Goal: Navigation & Orientation: Find specific page/section

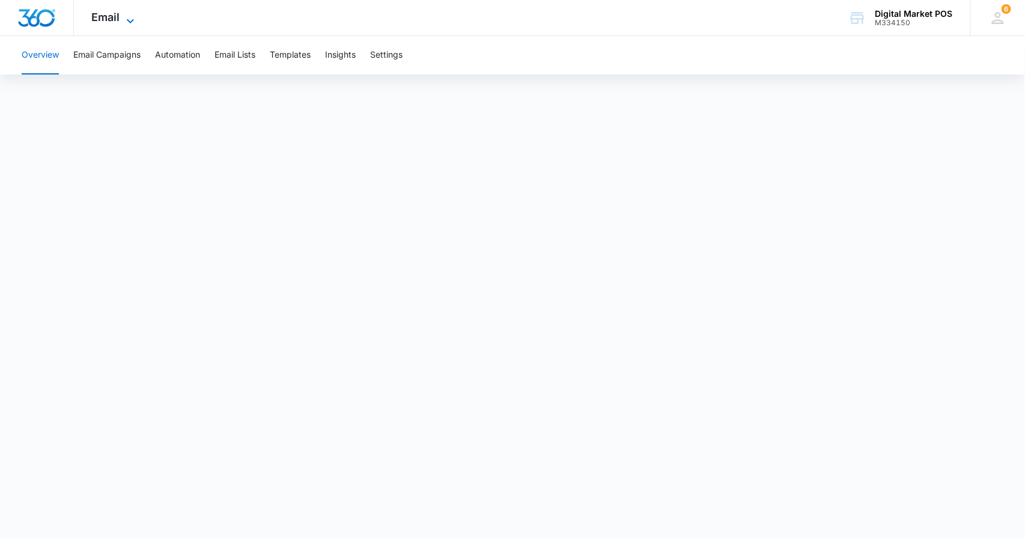
click at [111, 20] on span "Email" at bounding box center [106, 17] width 28 height 13
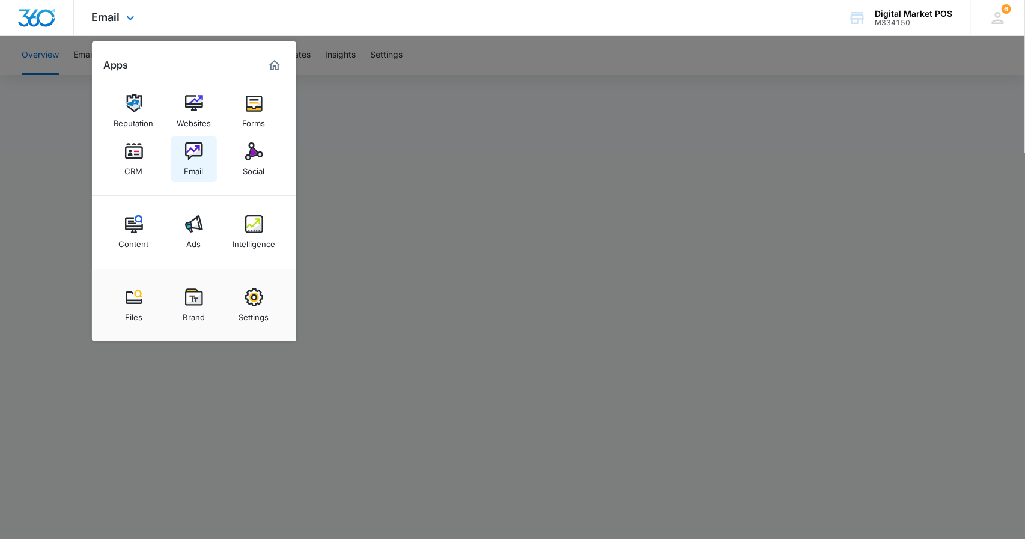
click at [183, 154] on link "Email" at bounding box center [194, 159] width 46 height 46
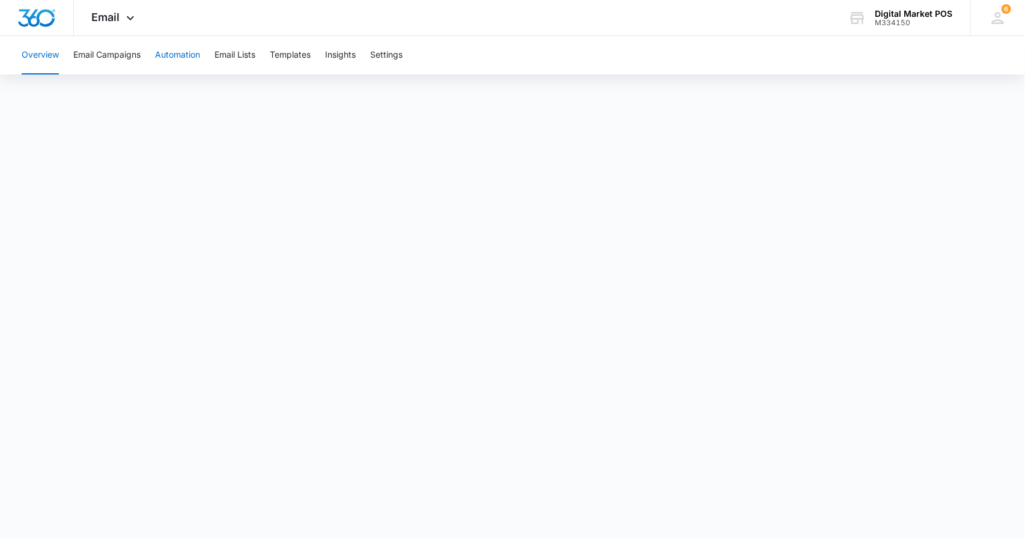
click at [174, 56] on button "Automation" at bounding box center [177, 55] width 45 height 38
click at [238, 58] on button "Email Lists" at bounding box center [234, 55] width 41 height 38
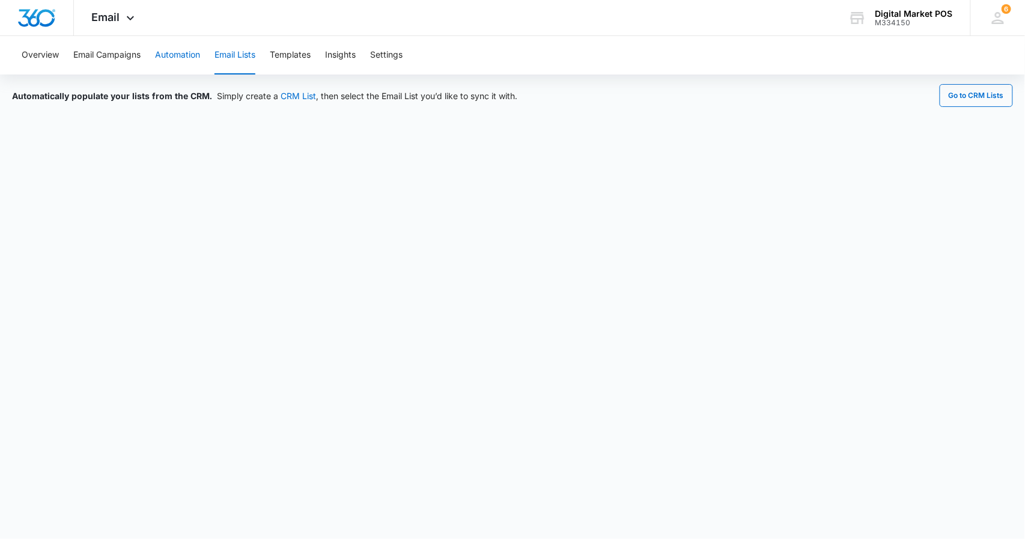
click at [175, 53] on button "Automation" at bounding box center [177, 55] width 45 height 38
